Goal: Information Seeking & Learning: Learn about a topic

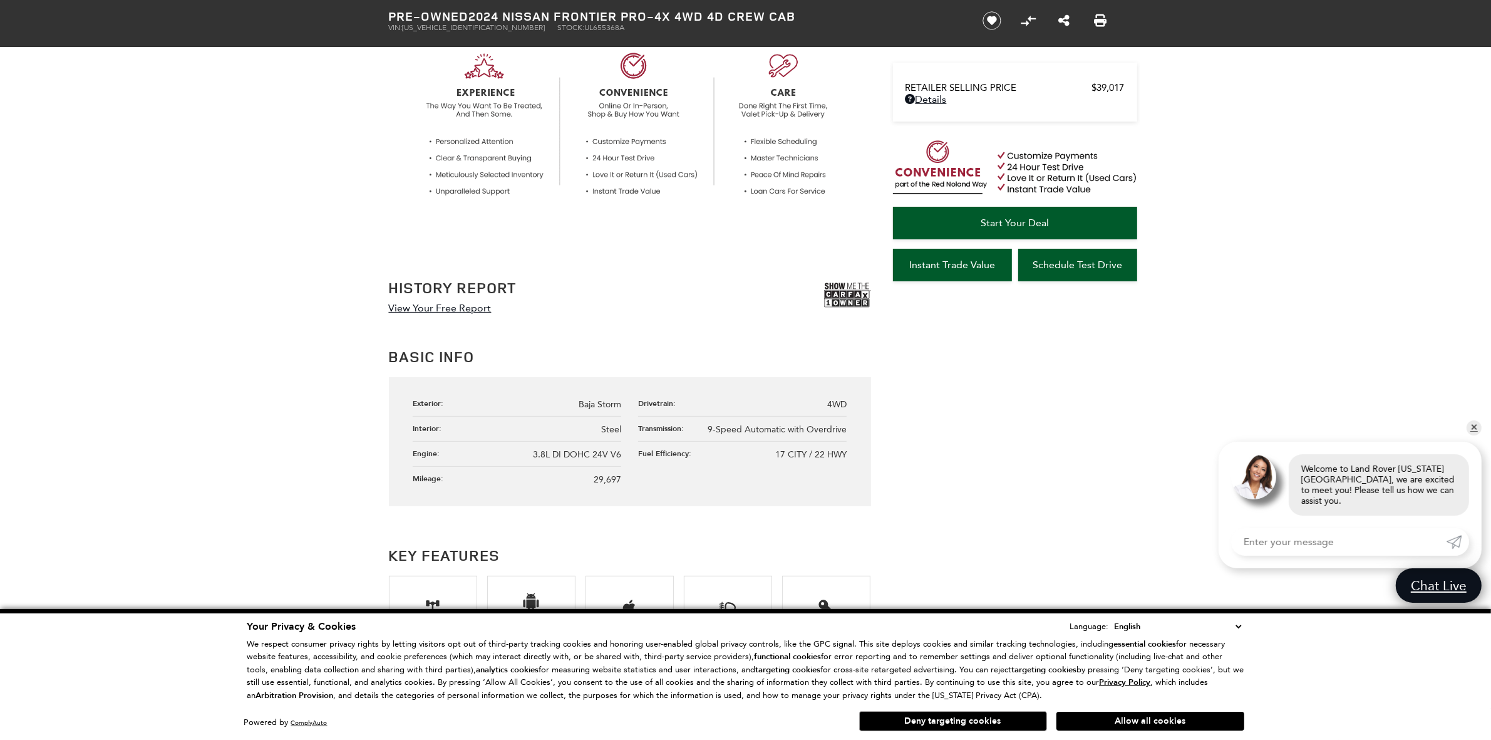
scroll to position [470, 0]
click at [1032, 451] on div "Basic Info Exterior: Baja Storm Drivetrain: 4WD Interior: Steel Transmission: 9…" at bounding box center [745, 424] width 751 height 161
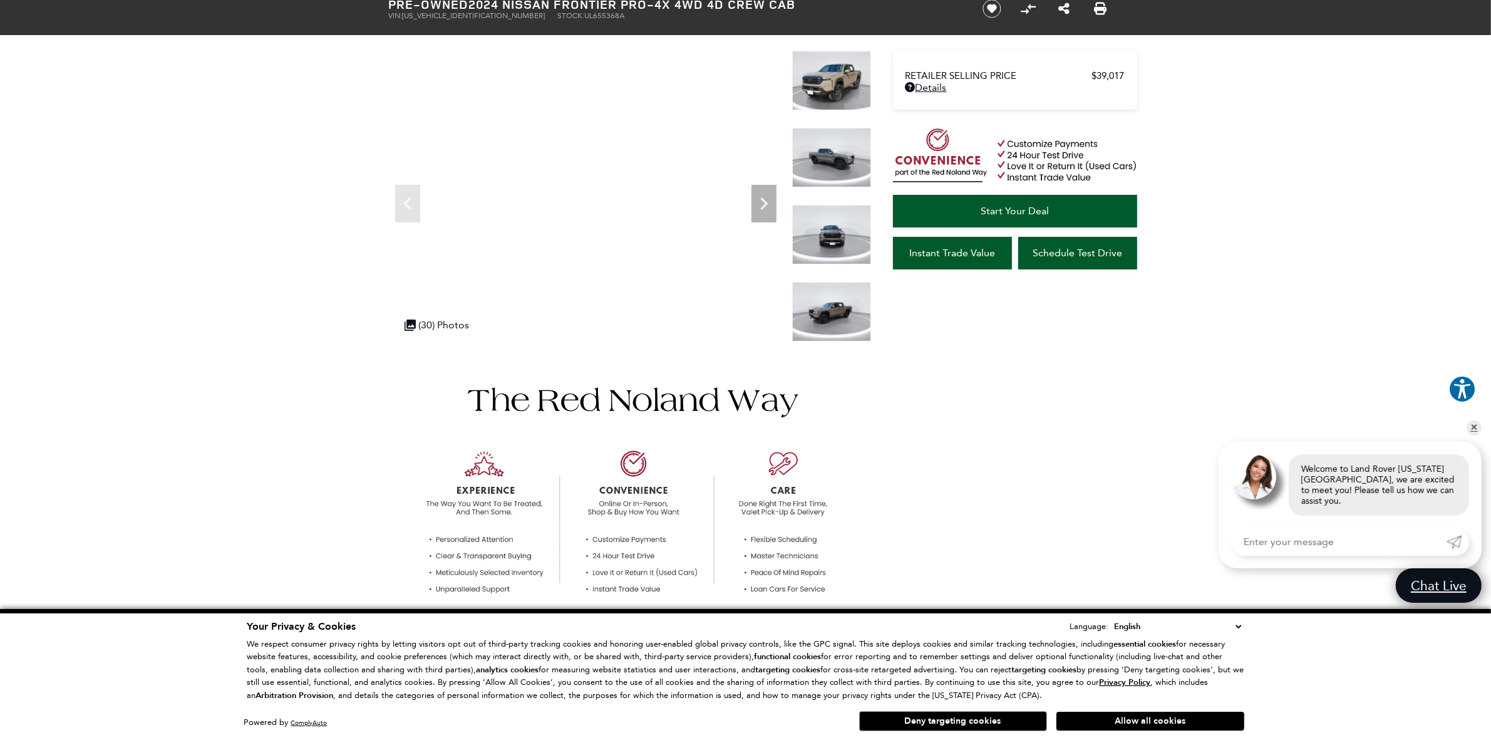
scroll to position [0, 0]
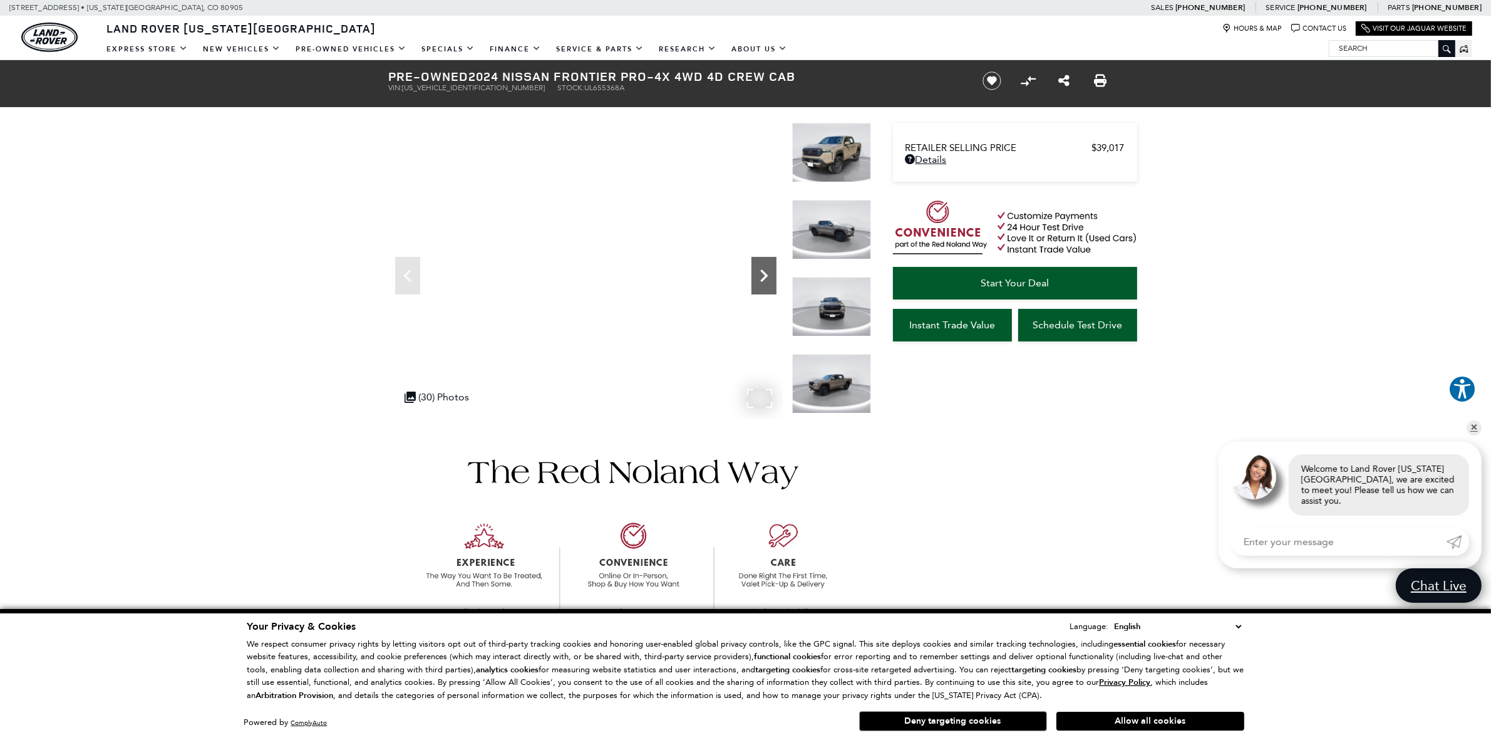
click at [760, 292] on div "Next" at bounding box center [763, 276] width 25 height 38
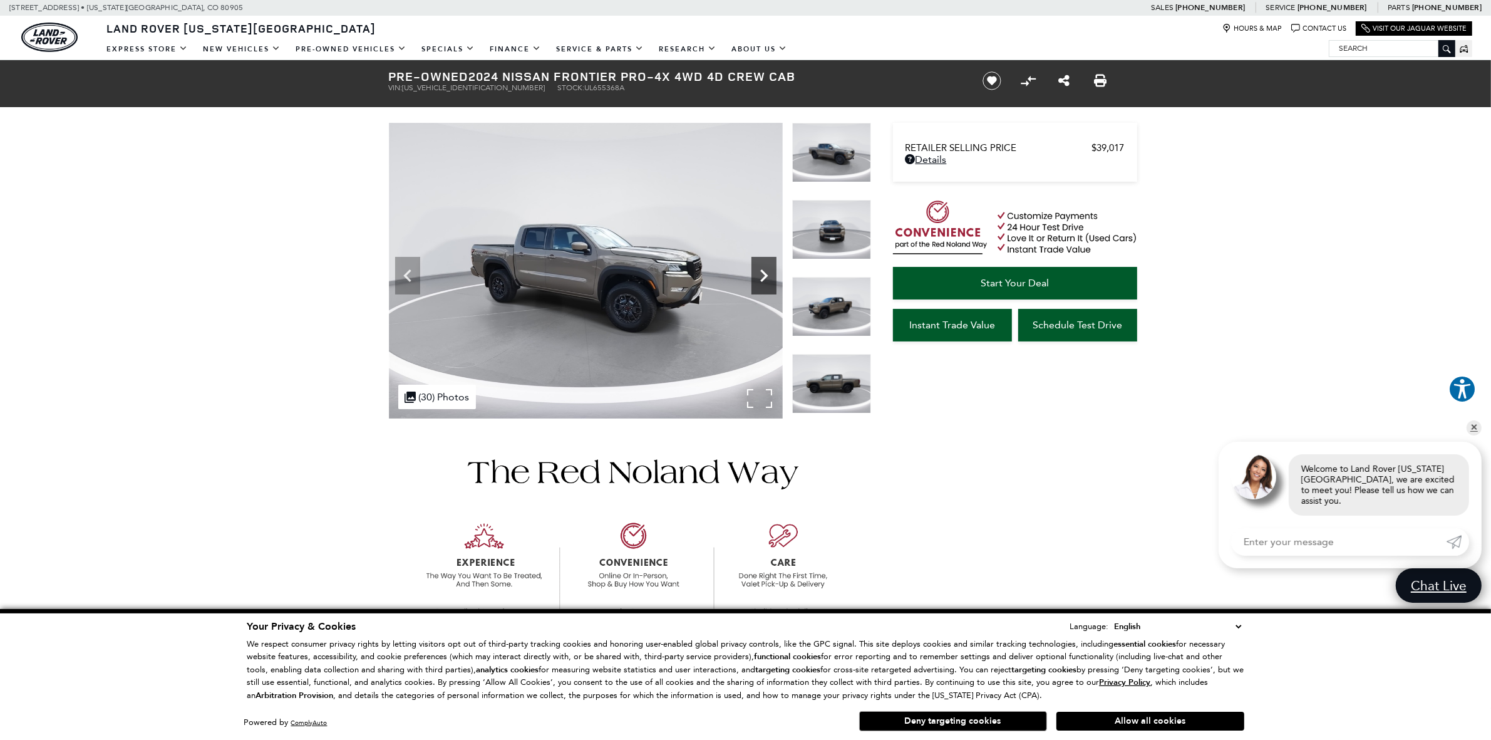
click at [765, 282] on icon "Next" at bounding box center [763, 275] width 25 height 25
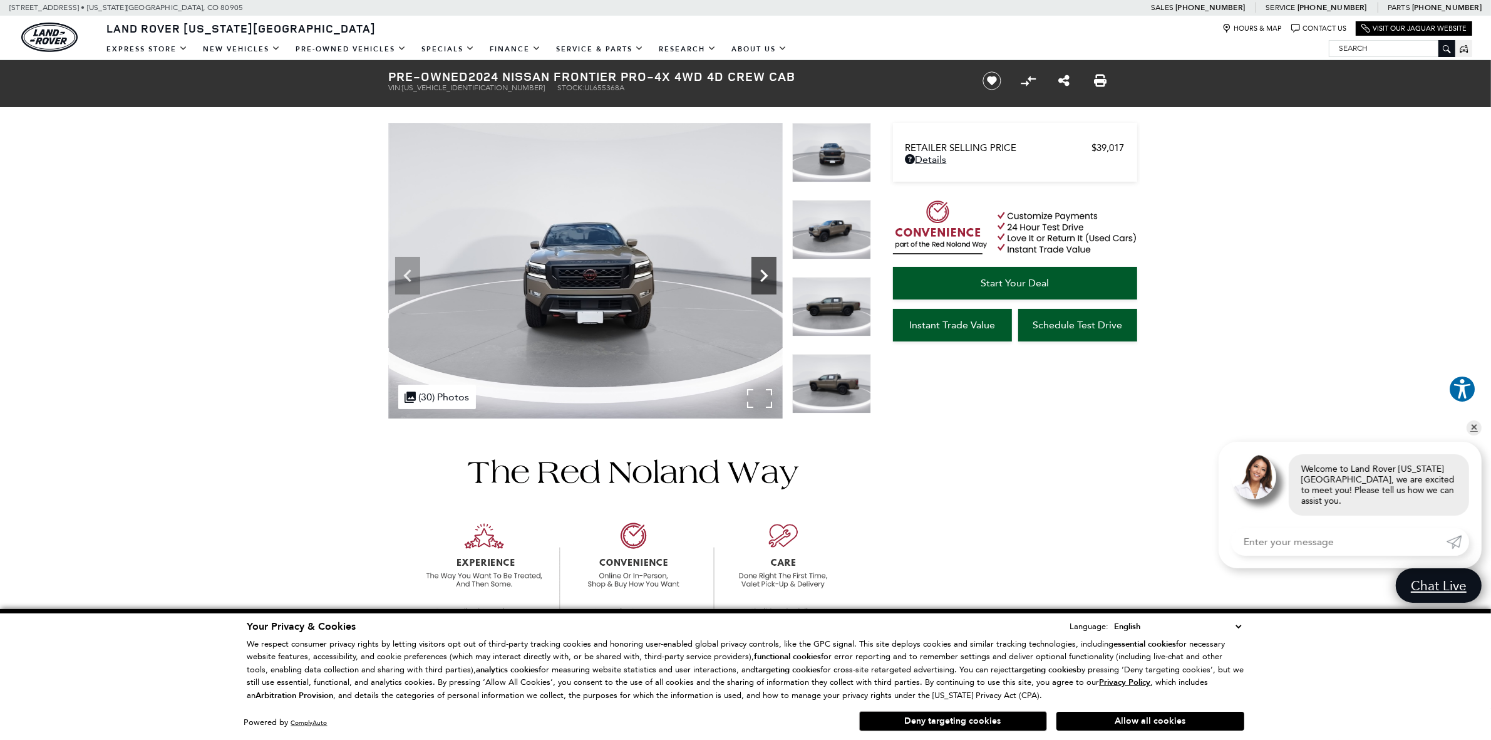
click at [765, 282] on icon "Next" at bounding box center [763, 275] width 25 height 25
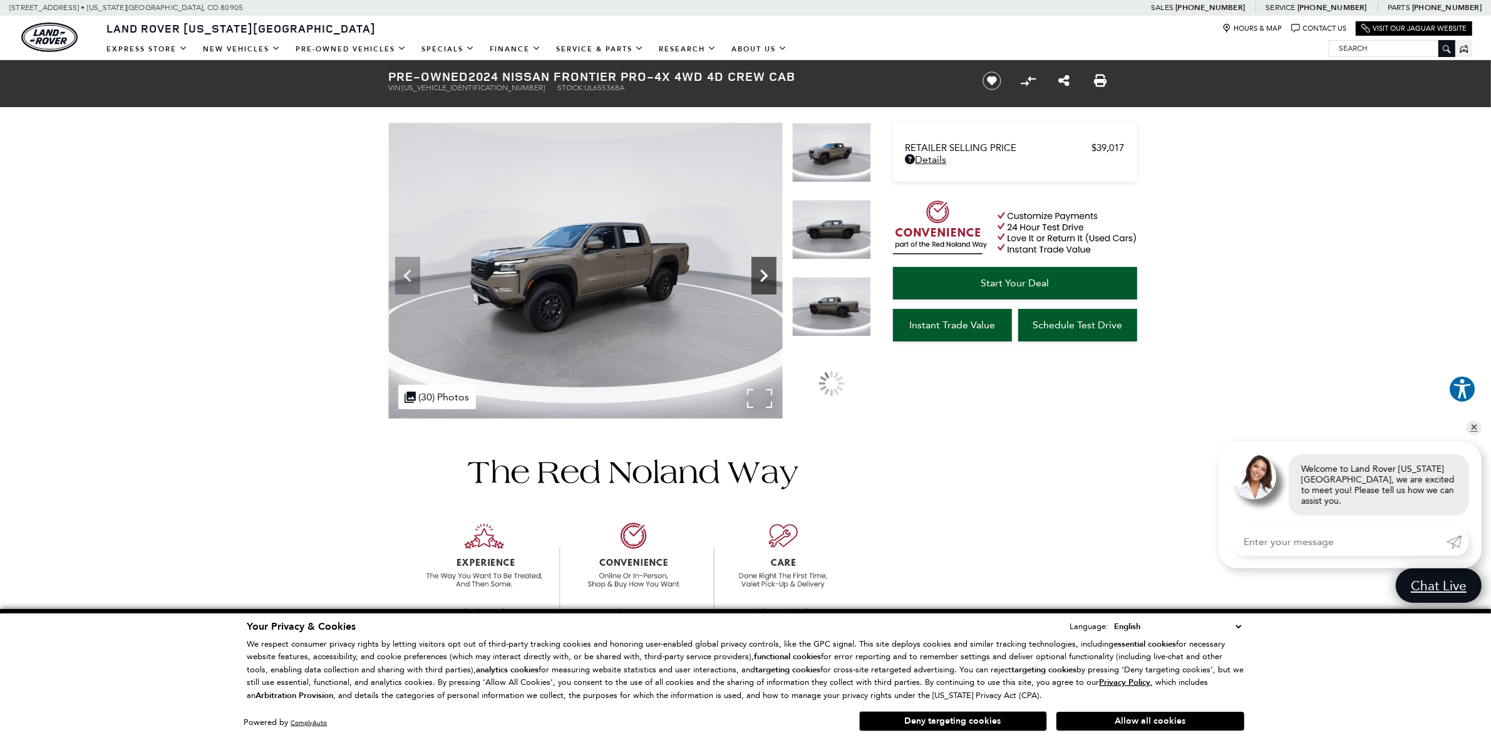
click at [765, 282] on icon "Next" at bounding box center [763, 275] width 25 height 25
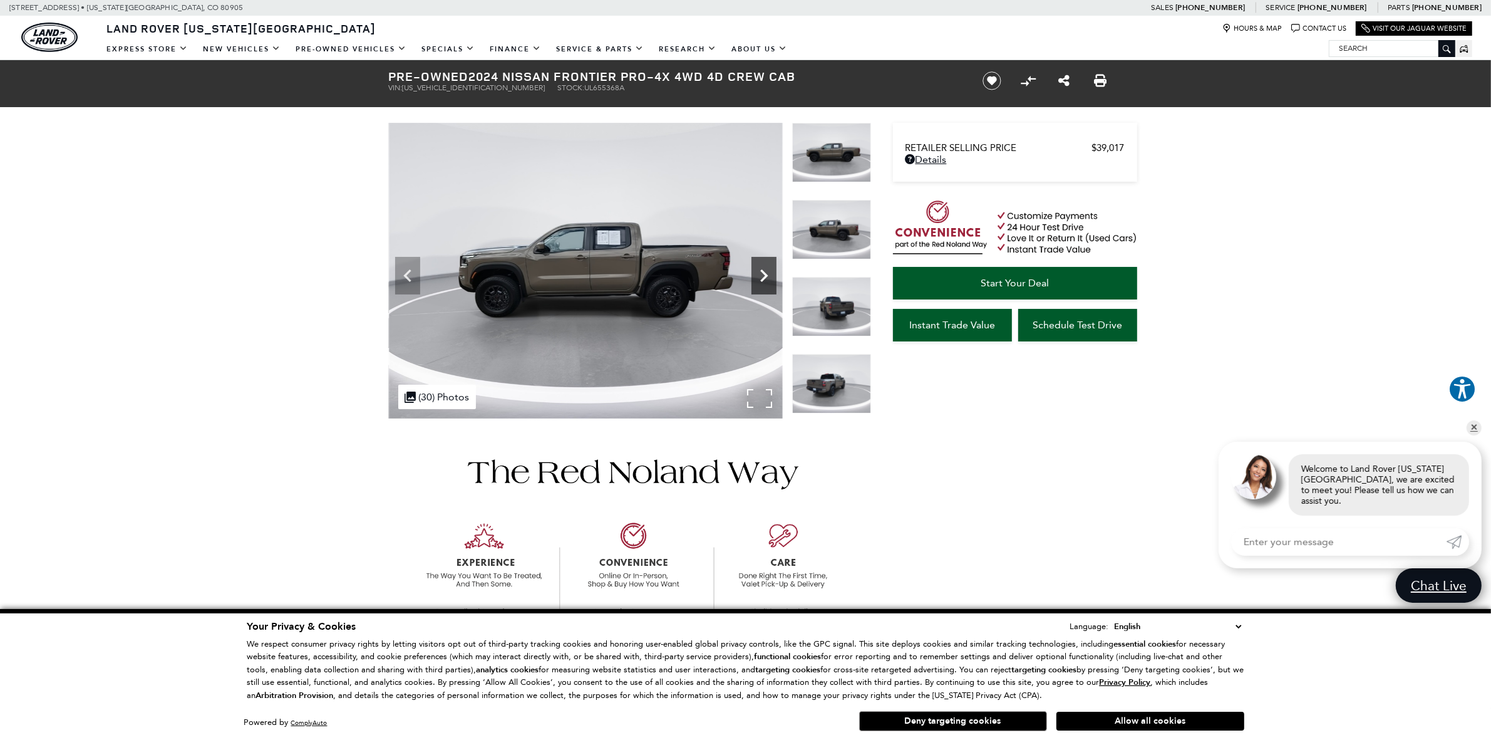
click at [765, 282] on icon "Next" at bounding box center [763, 275] width 25 height 25
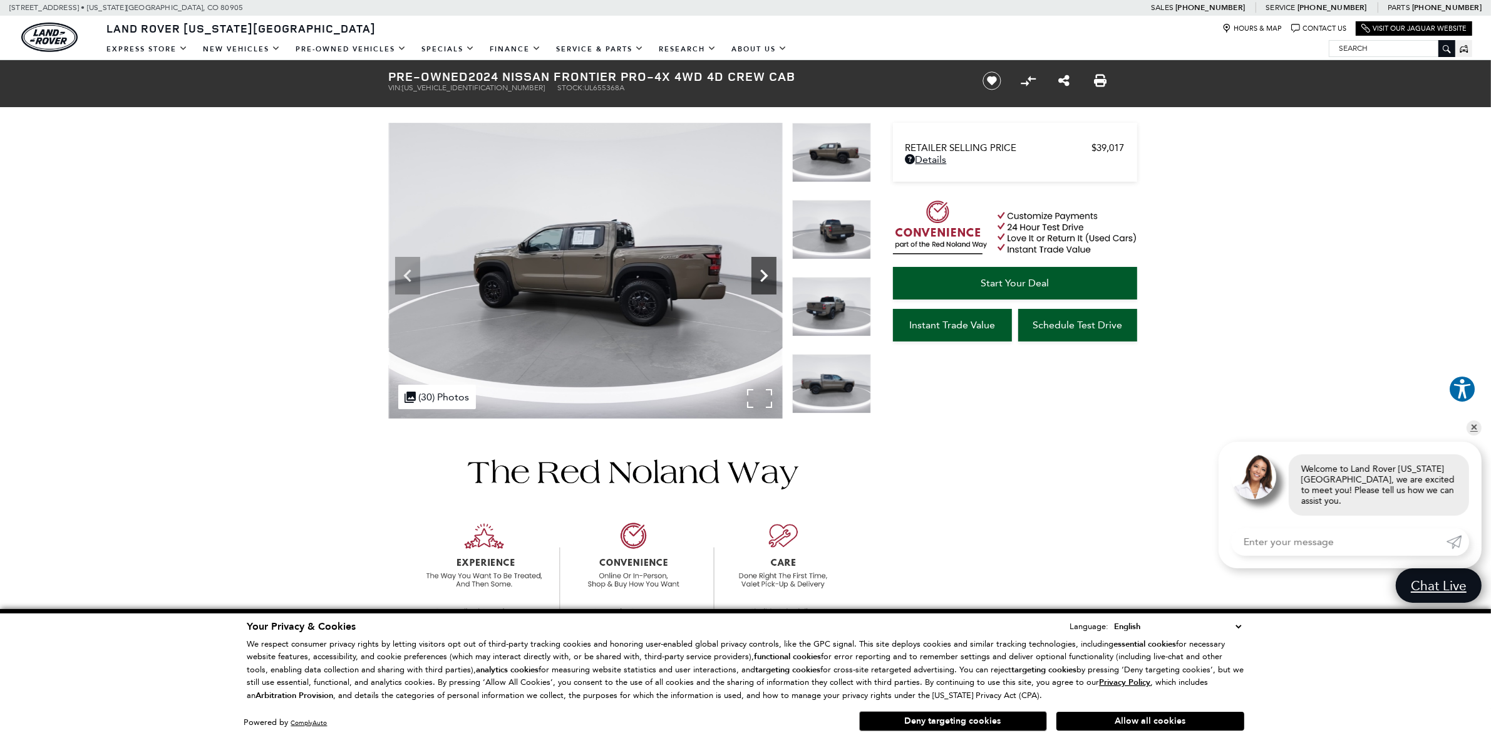
click at [765, 282] on icon "Next" at bounding box center [763, 275] width 25 height 25
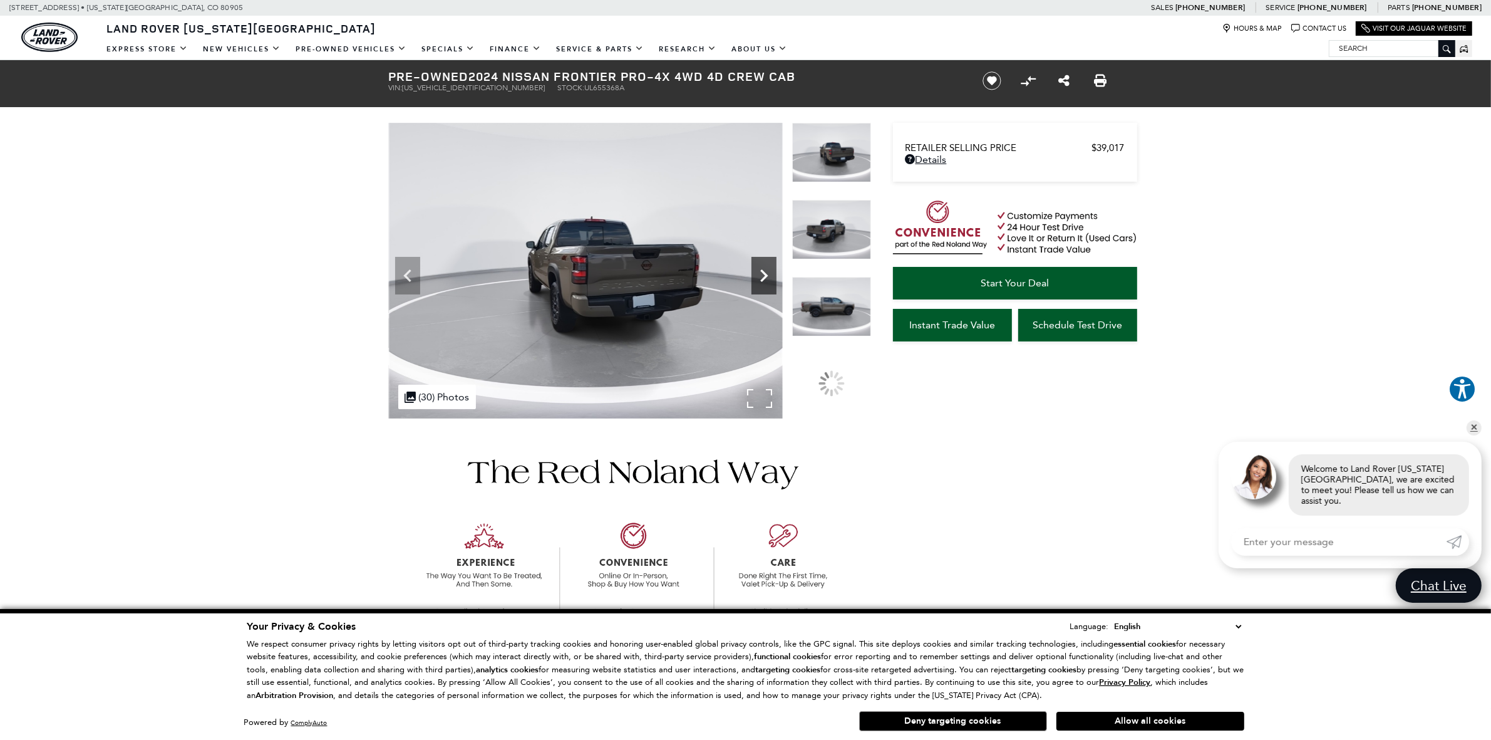
click at [765, 282] on icon "Next" at bounding box center [763, 275] width 25 height 25
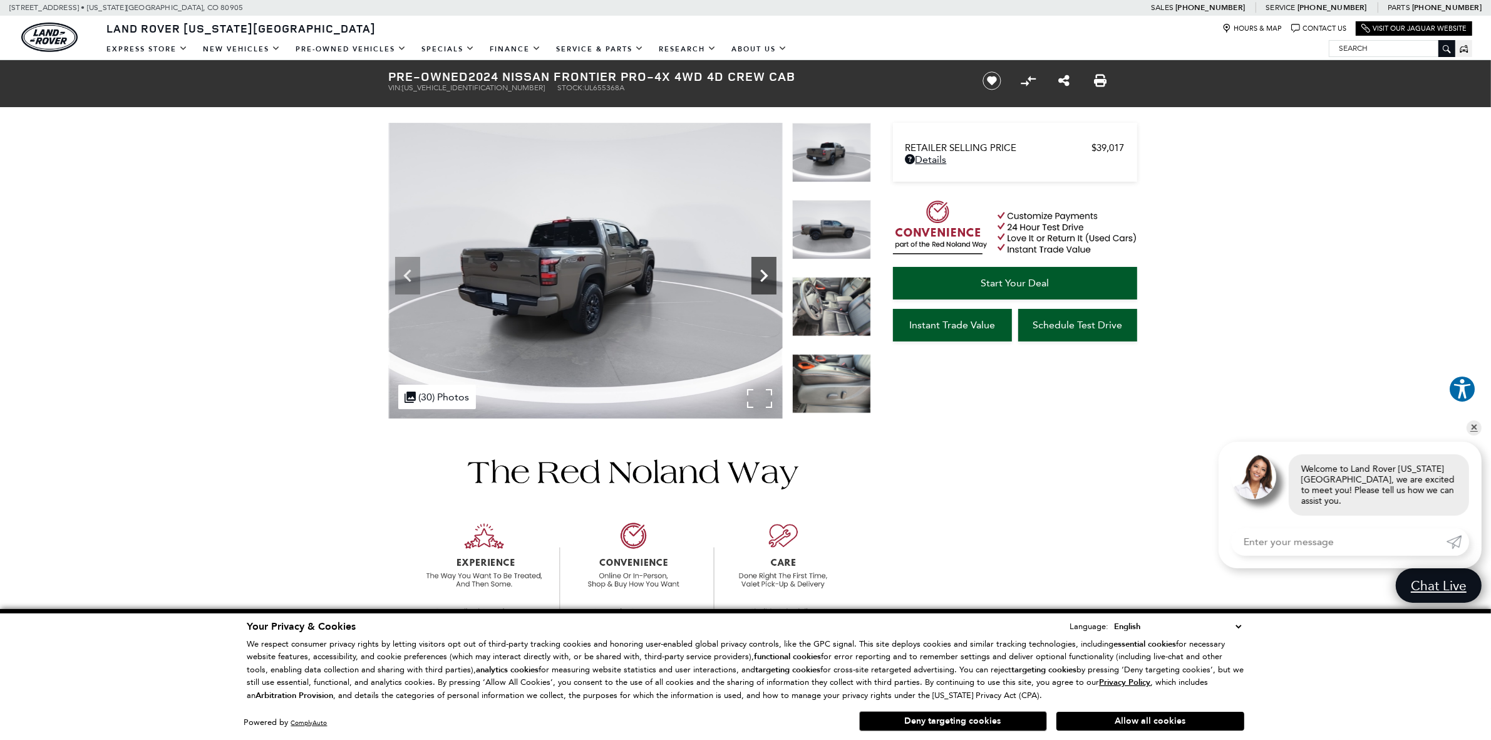
click at [765, 282] on icon "Next" at bounding box center [763, 275] width 25 height 25
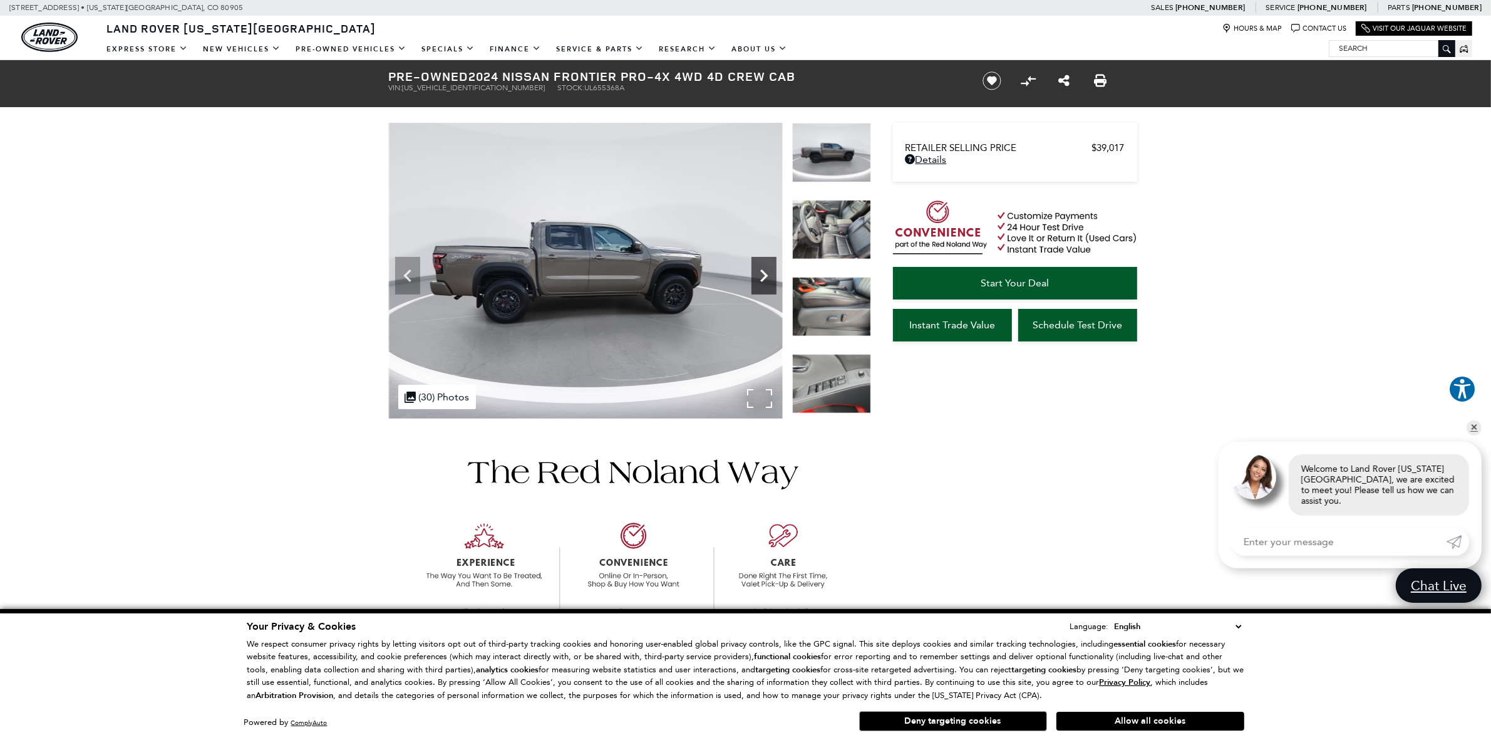
click at [765, 282] on icon "Next" at bounding box center [763, 275] width 25 height 25
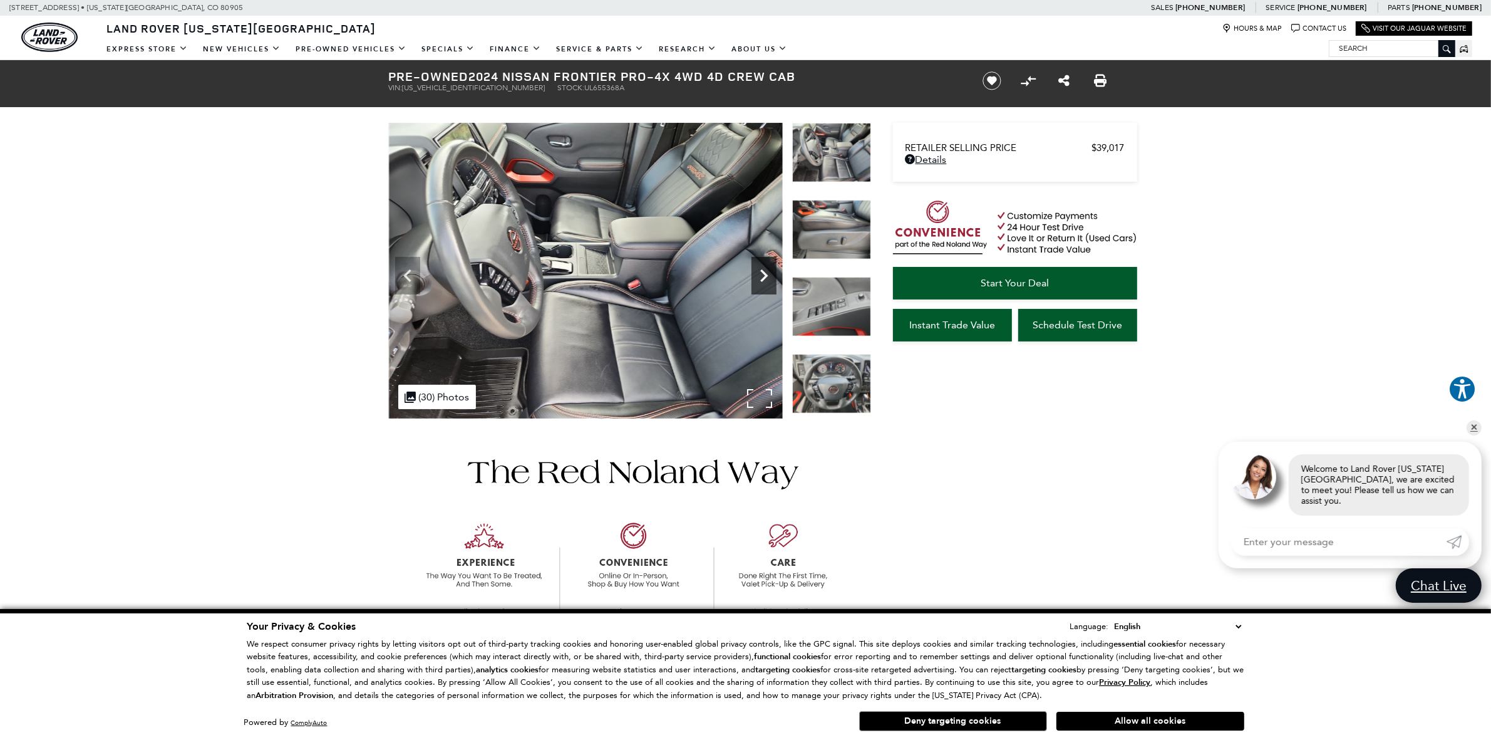
click at [765, 282] on icon "Next" at bounding box center [763, 275] width 25 height 25
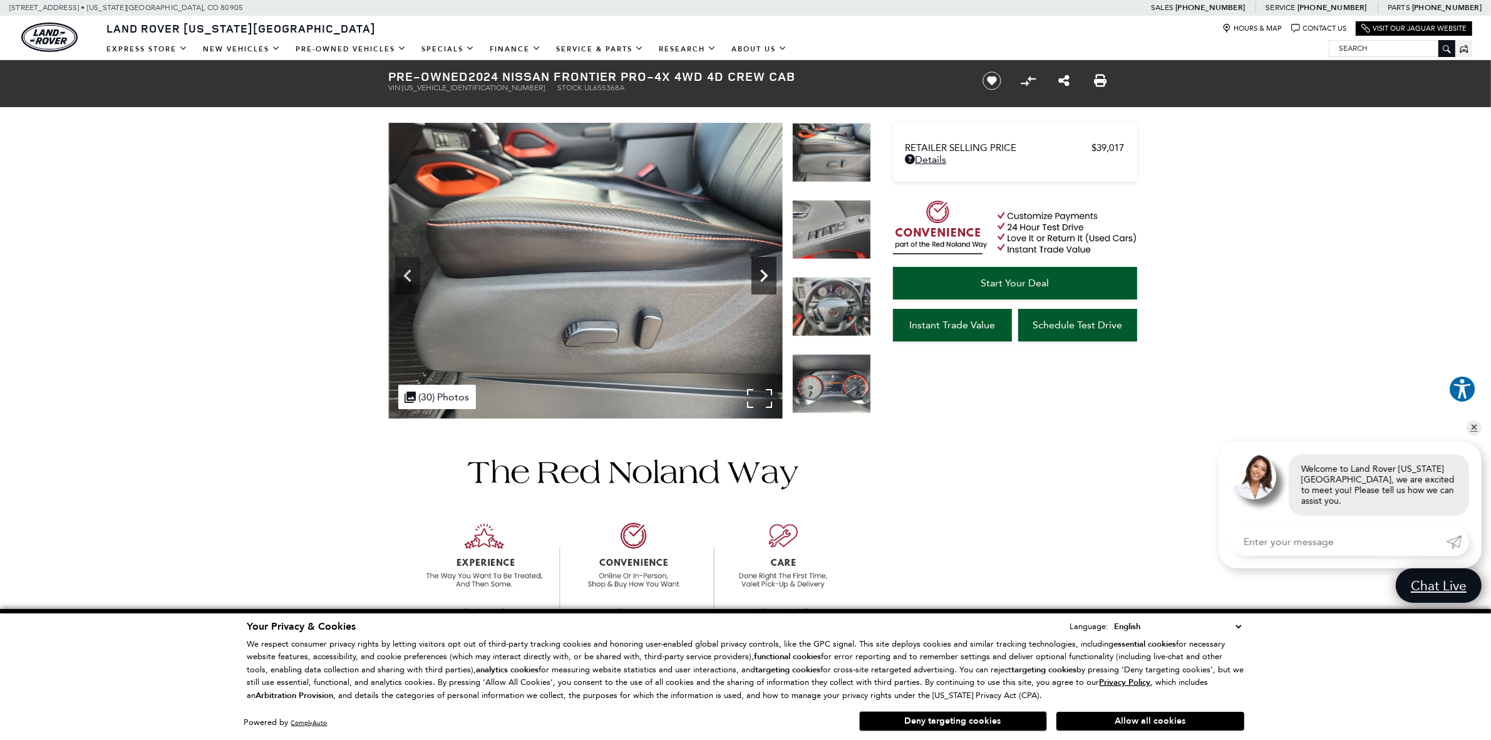
click at [765, 282] on icon "Next" at bounding box center [763, 275] width 25 height 25
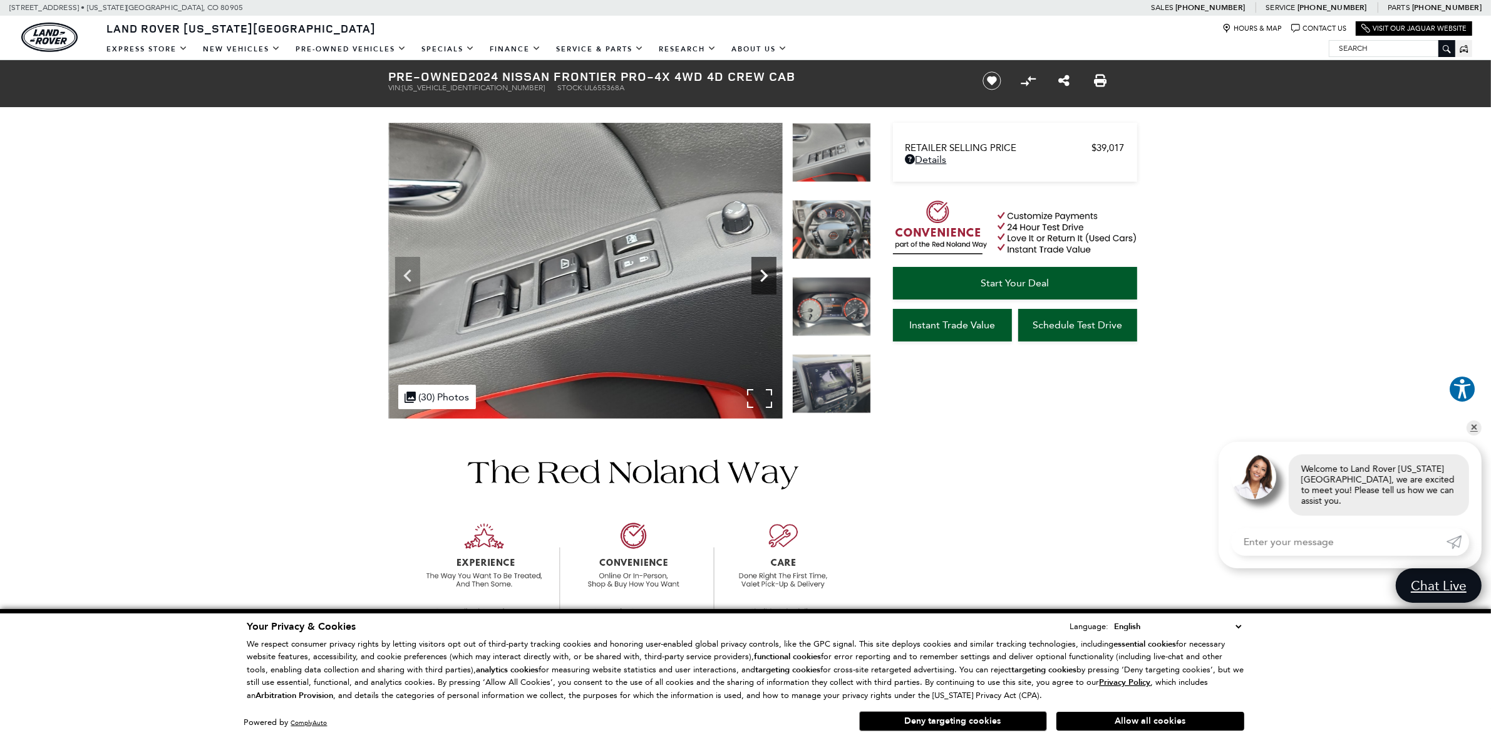
click at [765, 282] on icon "Next" at bounding box center [763, 275] width 25 height 25
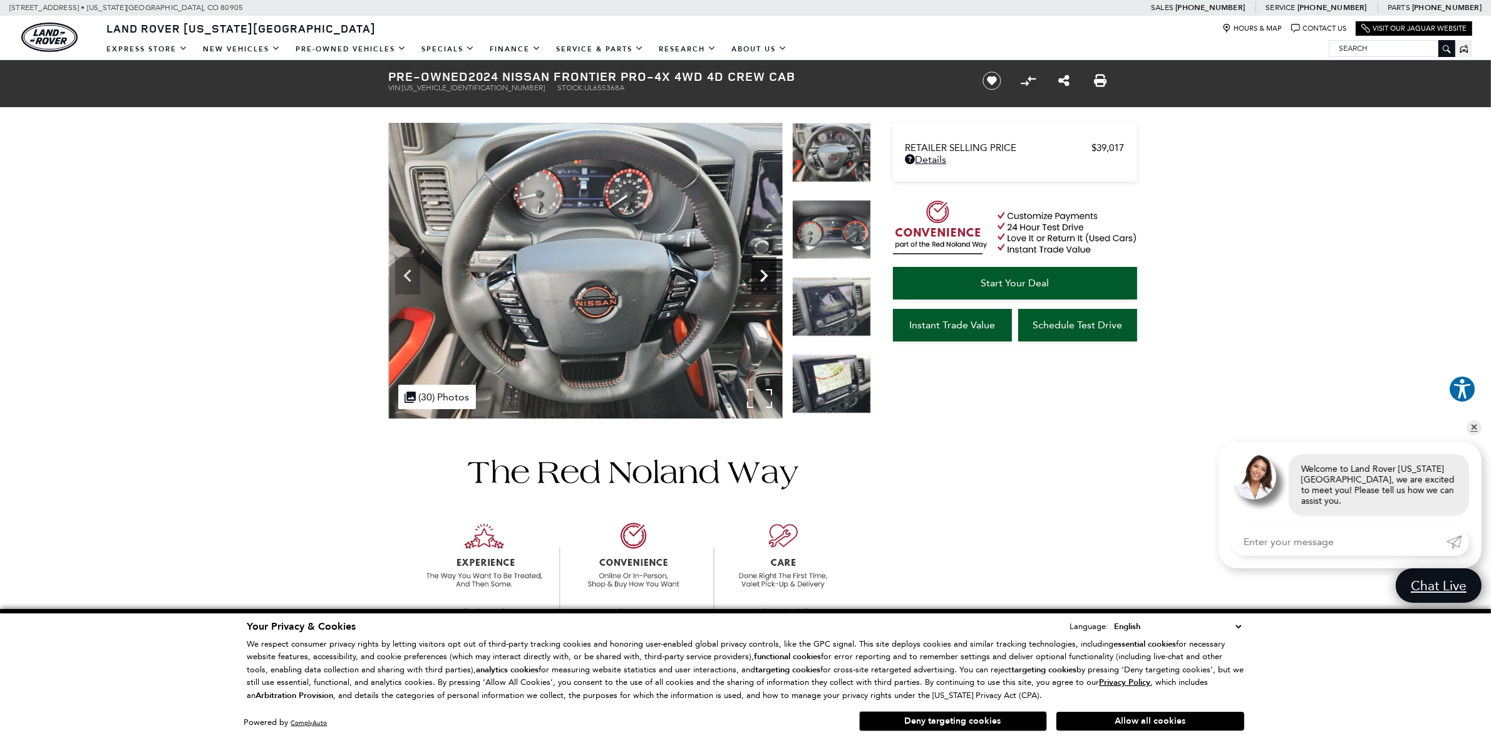
click at [765, 282] on icon "Next" at bounding box center [763, 275] width 25 height 25
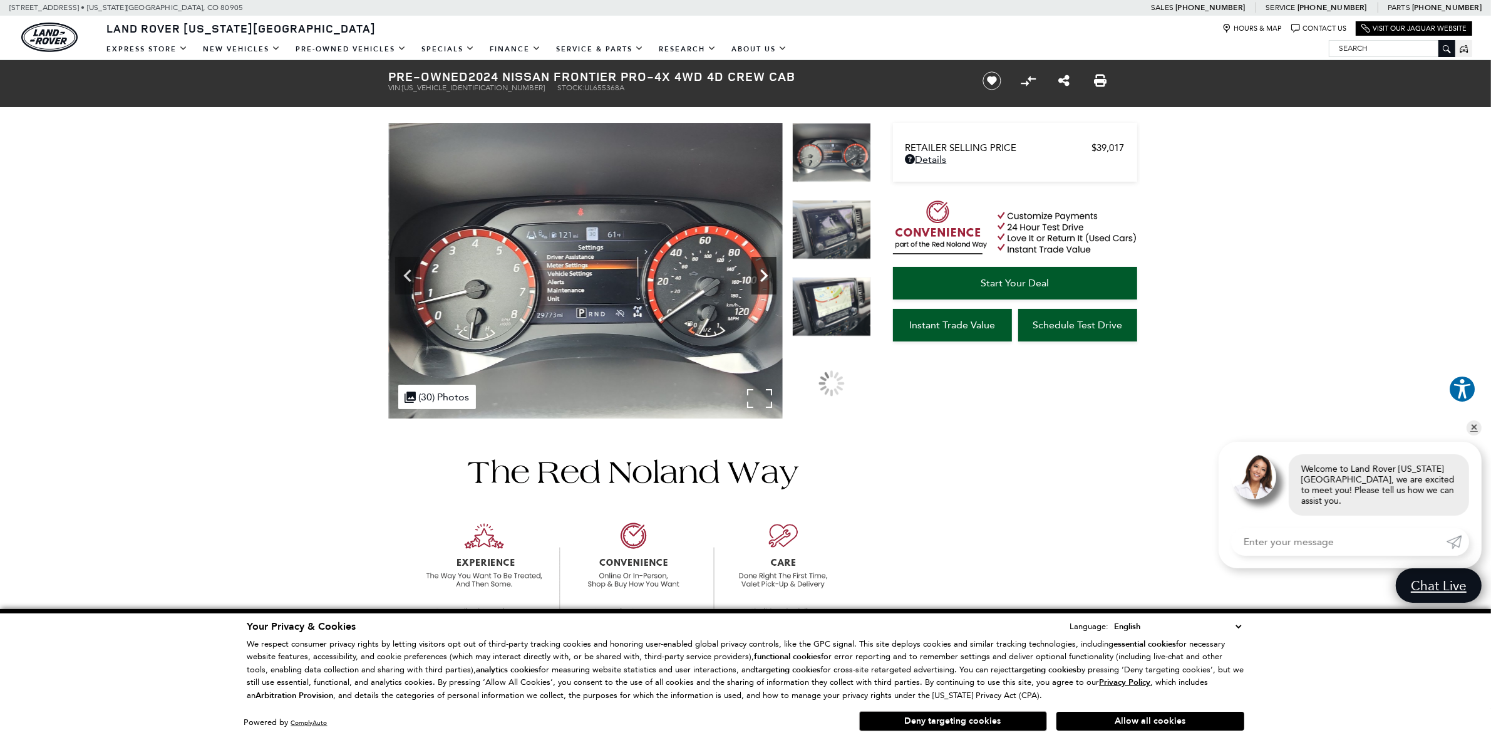
click at [765, 282] on icon "Next" at bounding box center [763, 275] width 25 height 25
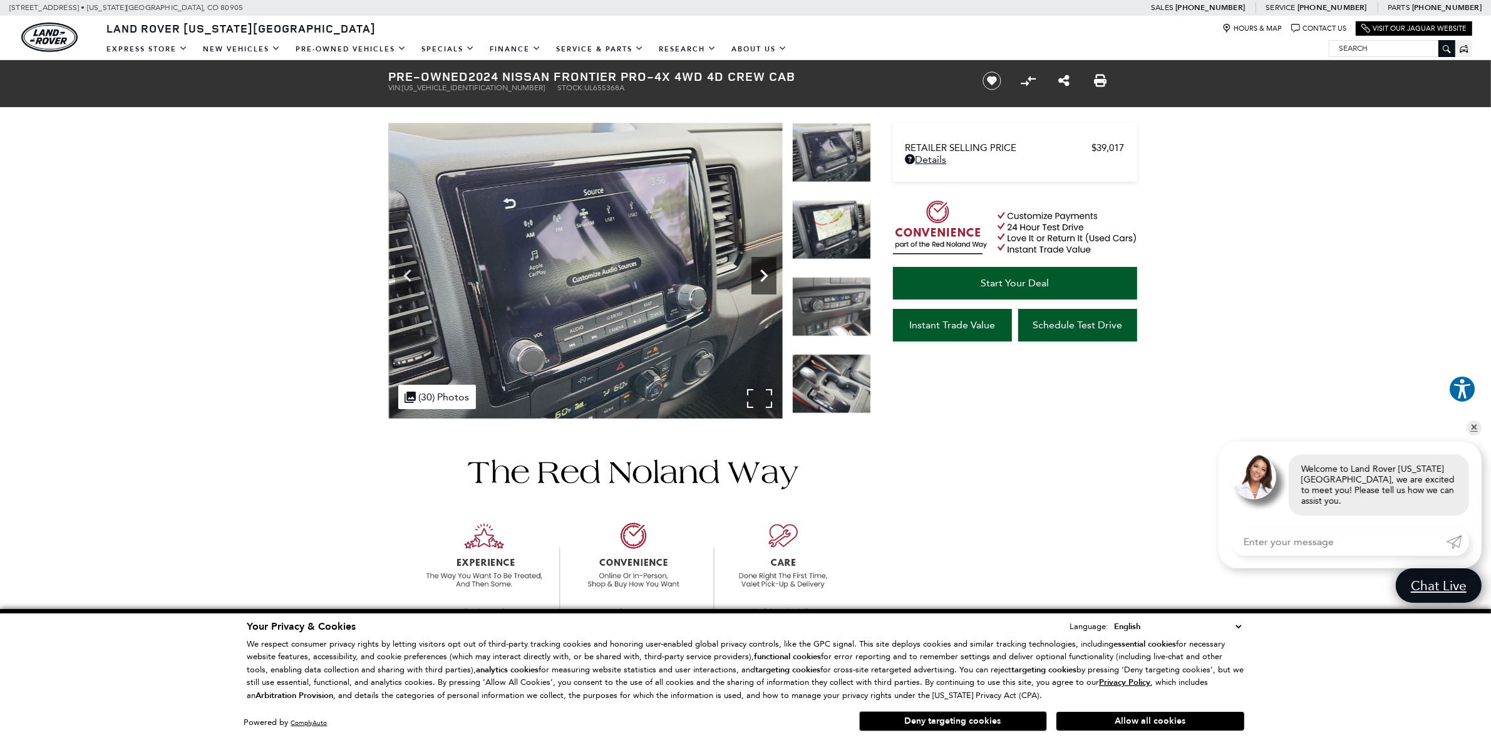
click at [765, 282] on icon "Next" at bounding box center [763, 275] width 25 height 25
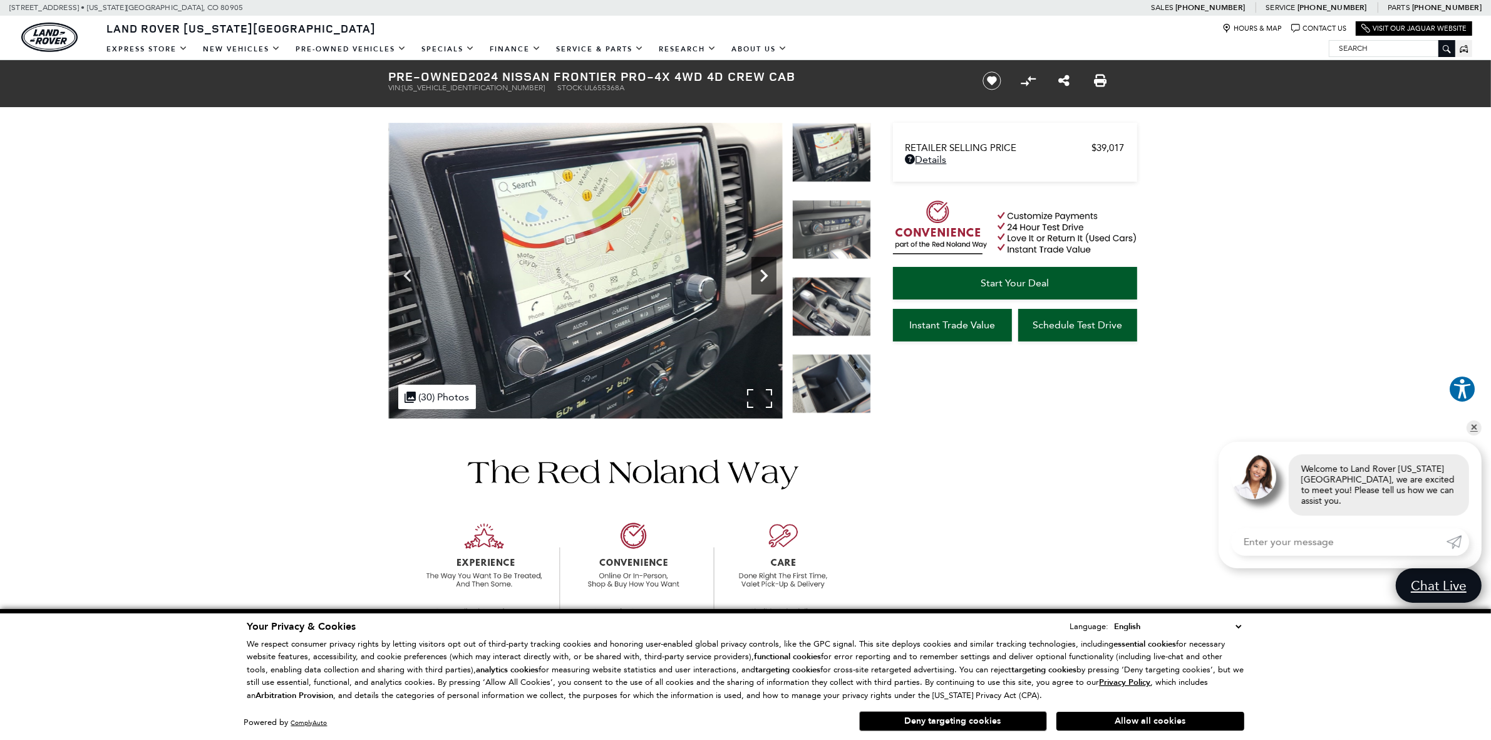
click at [765, 282] on icon "Next" at bounding box center [763, 275] width 25 height 25
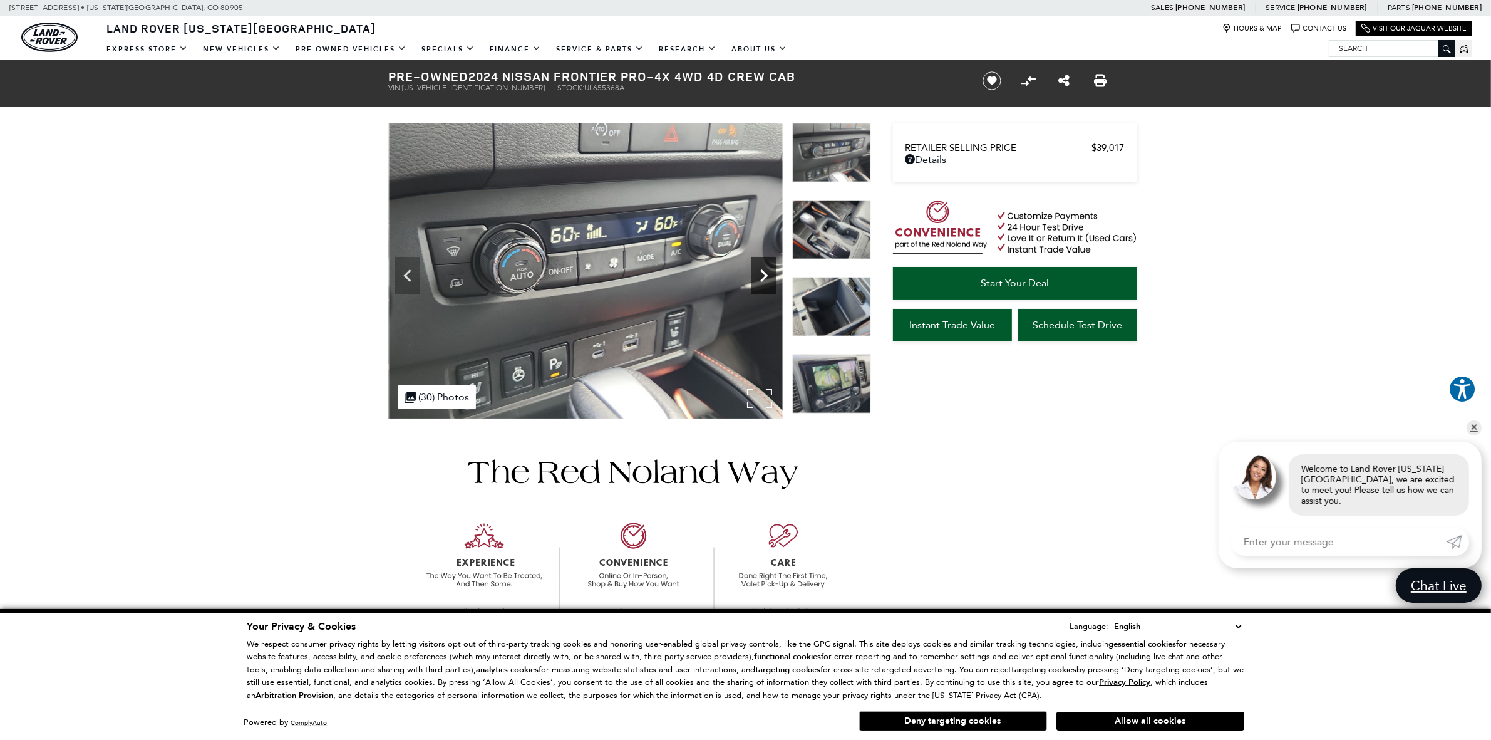
click at [765, 282] on icon "Next" at bounding box center [763, 275] width 25 height 25
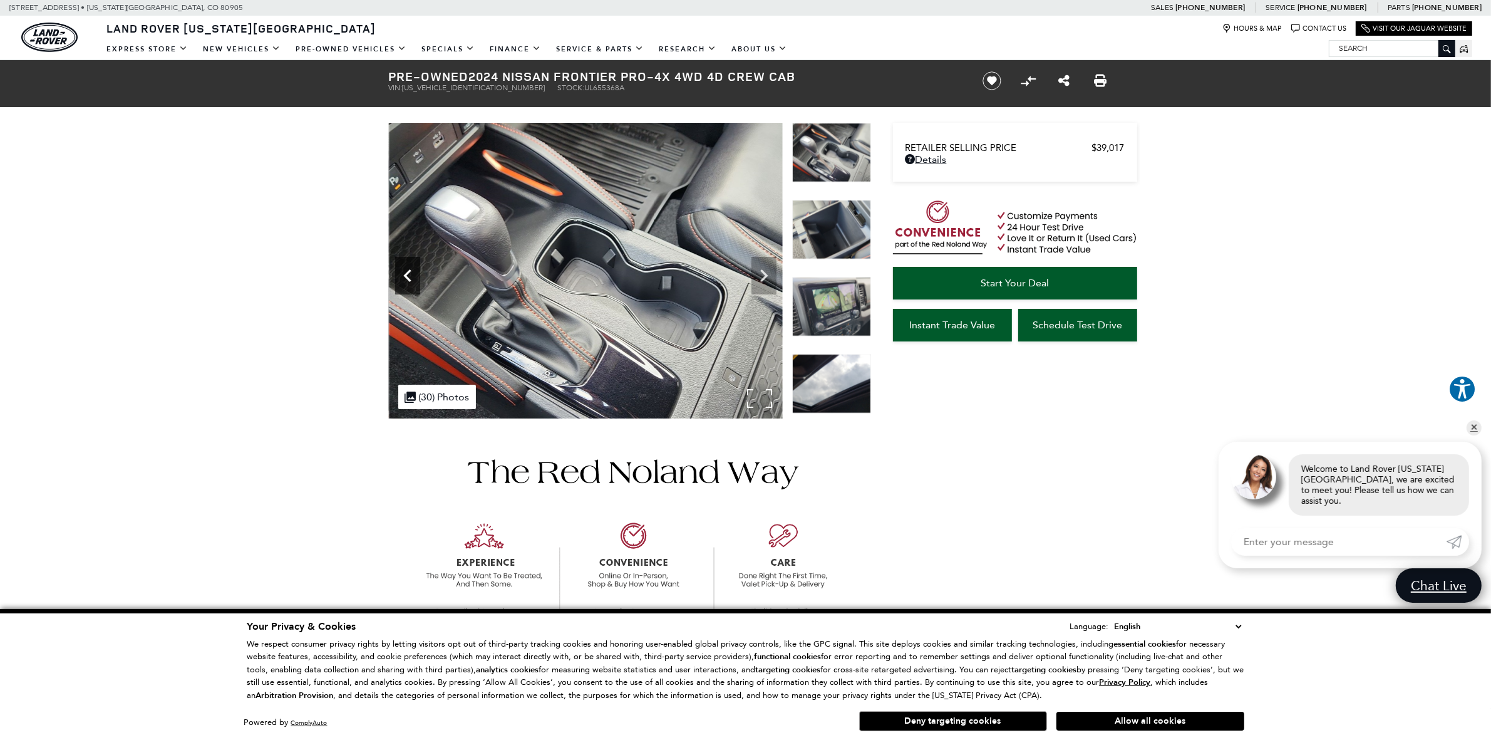
click at [413, 272] on icon "Previous" at bounding box center [407, 275] width 25 height 25
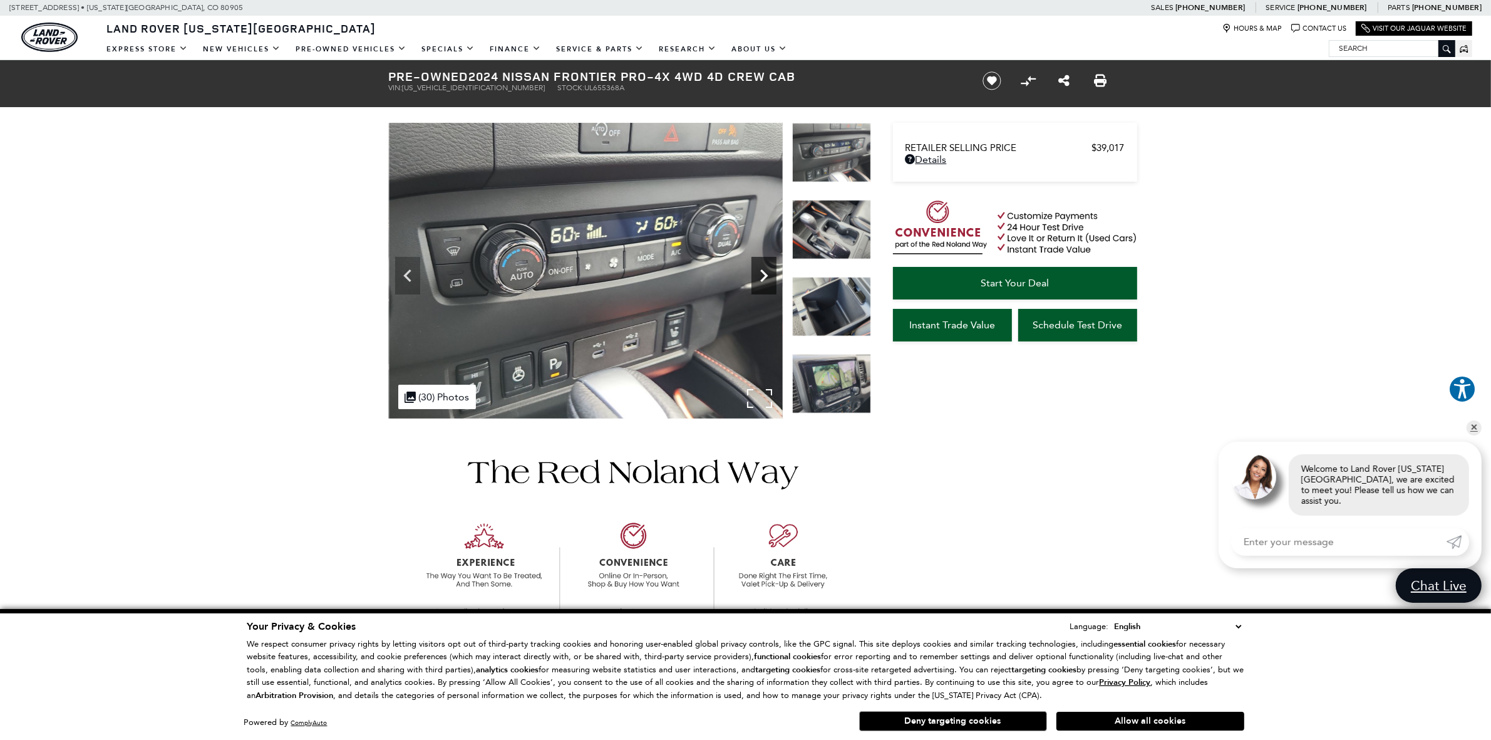
click at [760, 276] on icon "Next" at bounding box center [763, 275] width 25 height 25
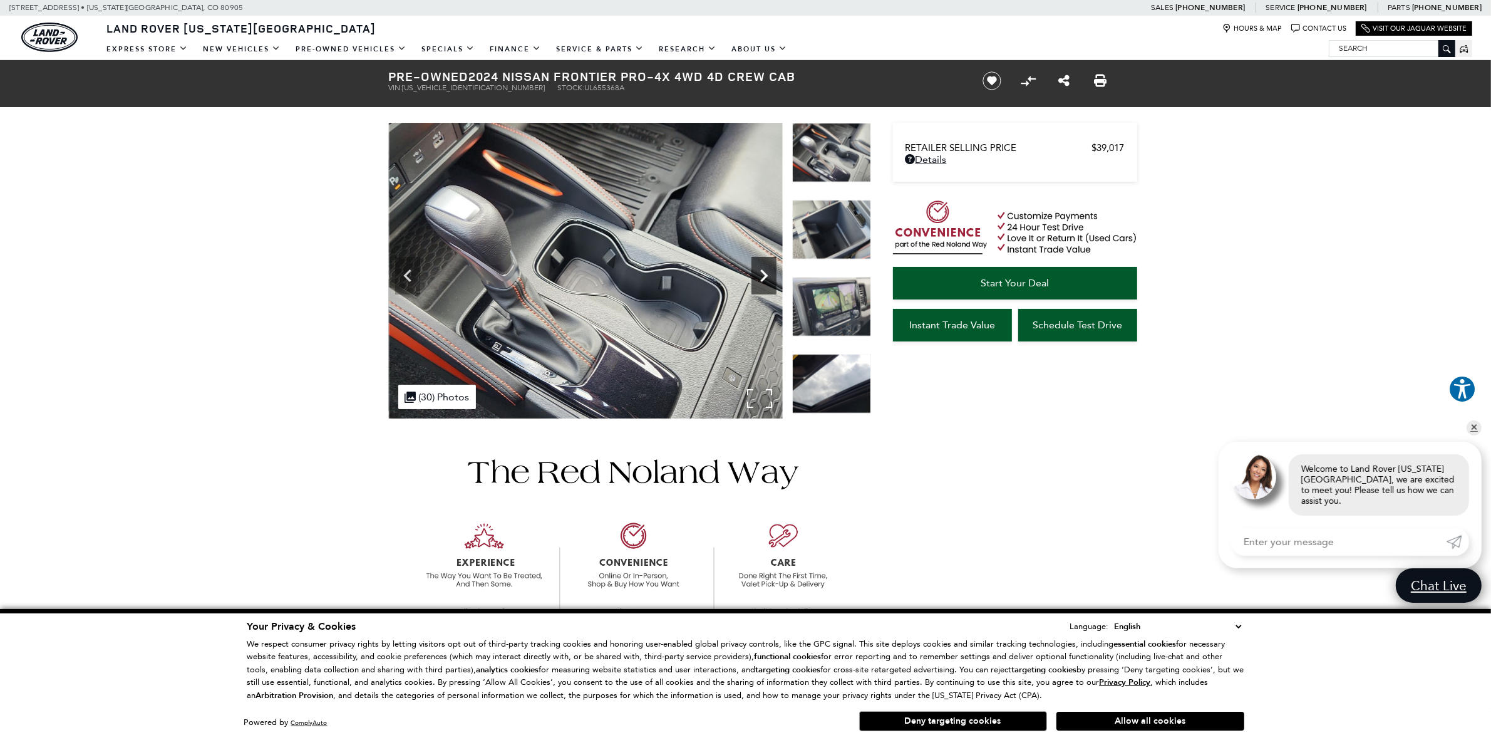
click at [760, 276] on icon "Next" at bounding box center [763, 275] width 25 height 25
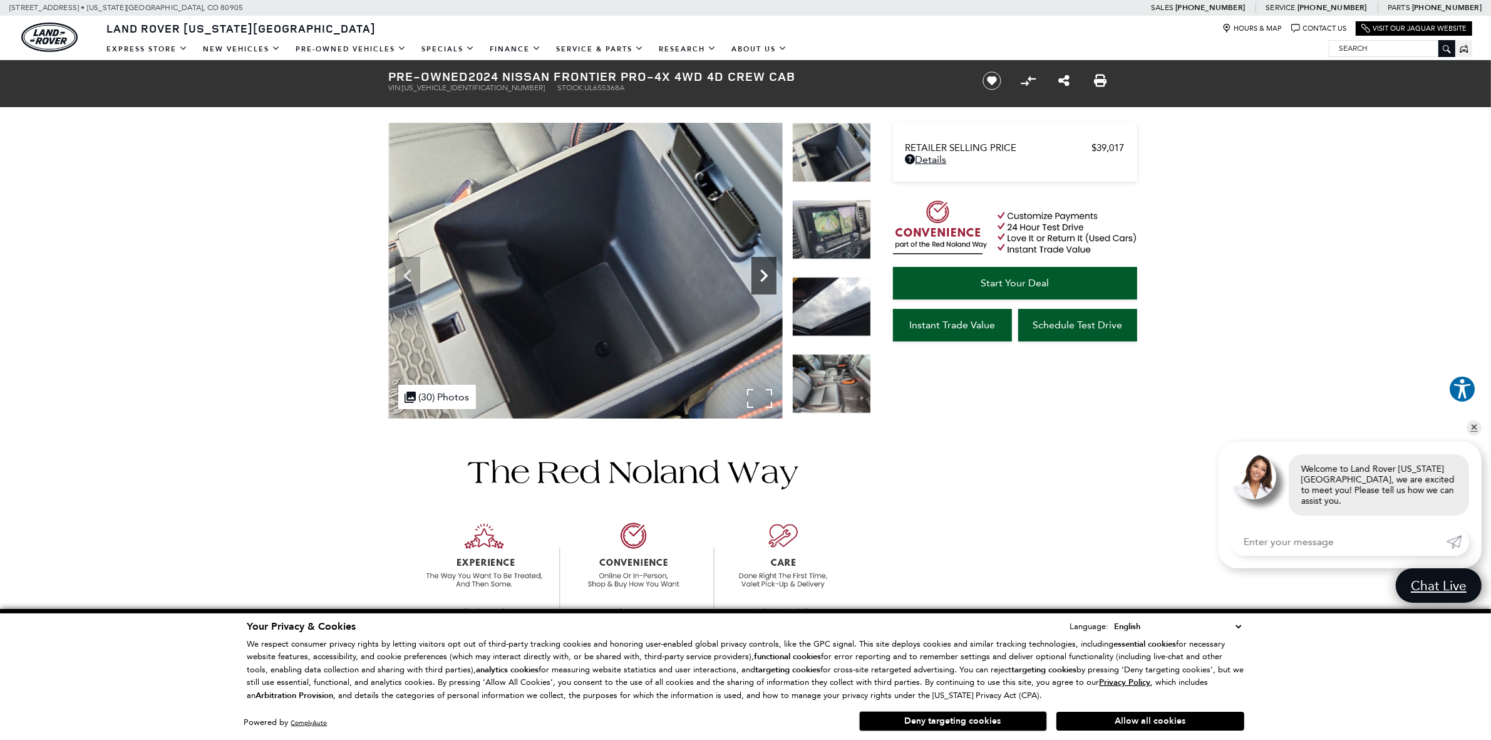
click at [760, 276] on icon "Next" at bounding box center [763, 275] width 25 height 25
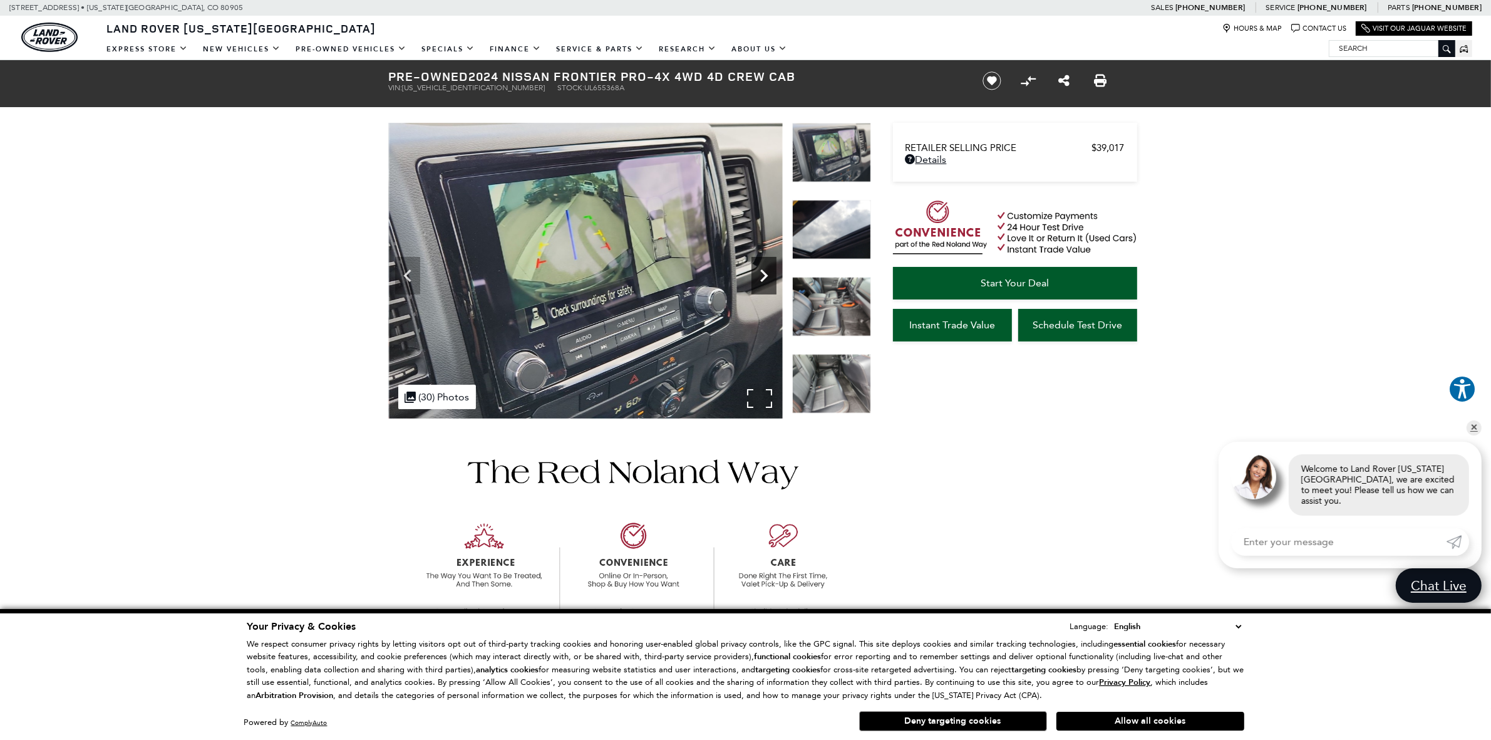
click at [760, 276] on icon "Next" at bounding box center [763, 275] width 25 height 25
